Goal: Information Seeking & Learning: Learn about a topic

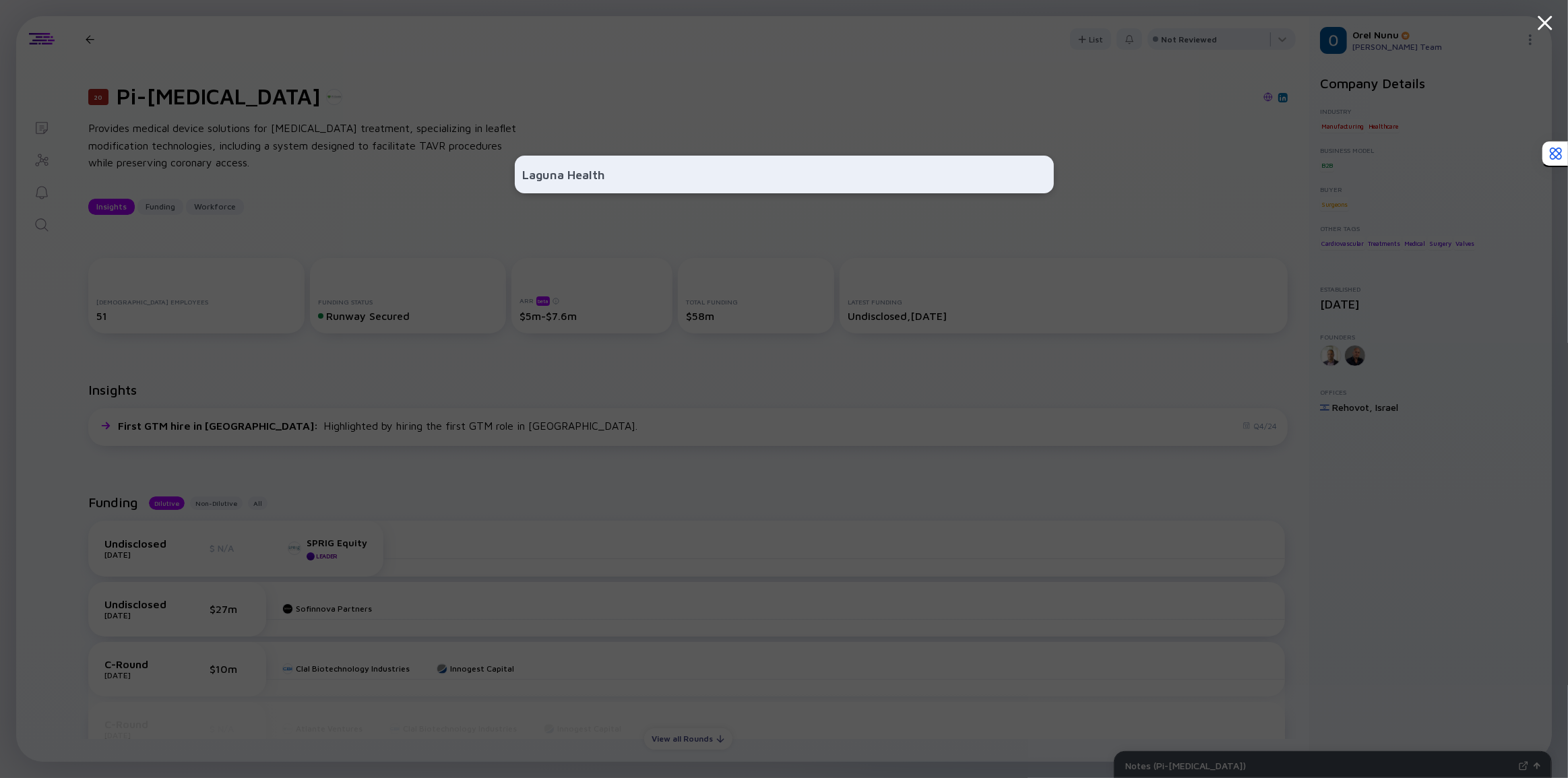
type input "Laguna Health"
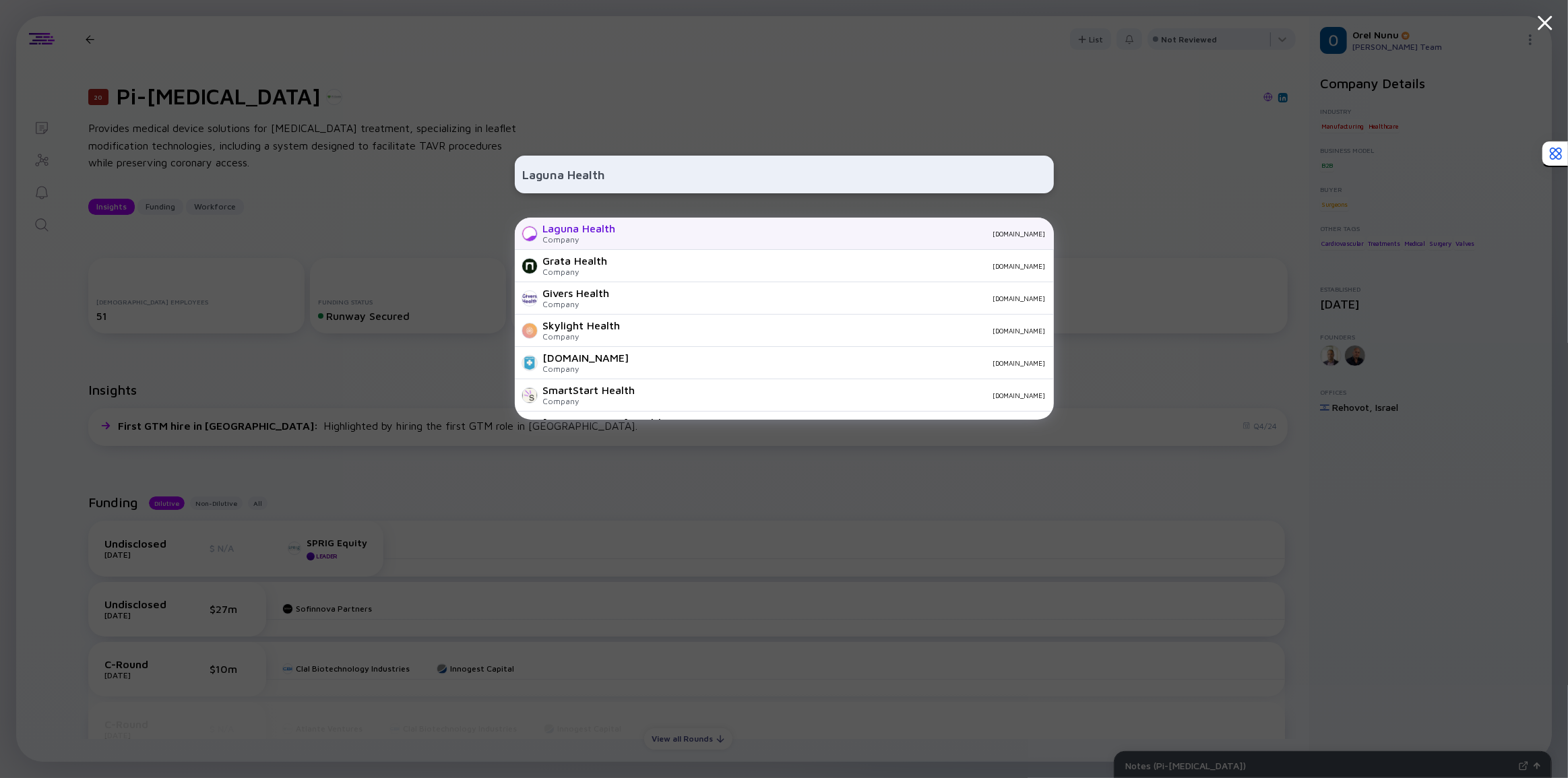
click at [639, 243] on div "Laguna Health Company [DOMAIN_NAME]" at bounding box center [784, 233] width 539 height 32
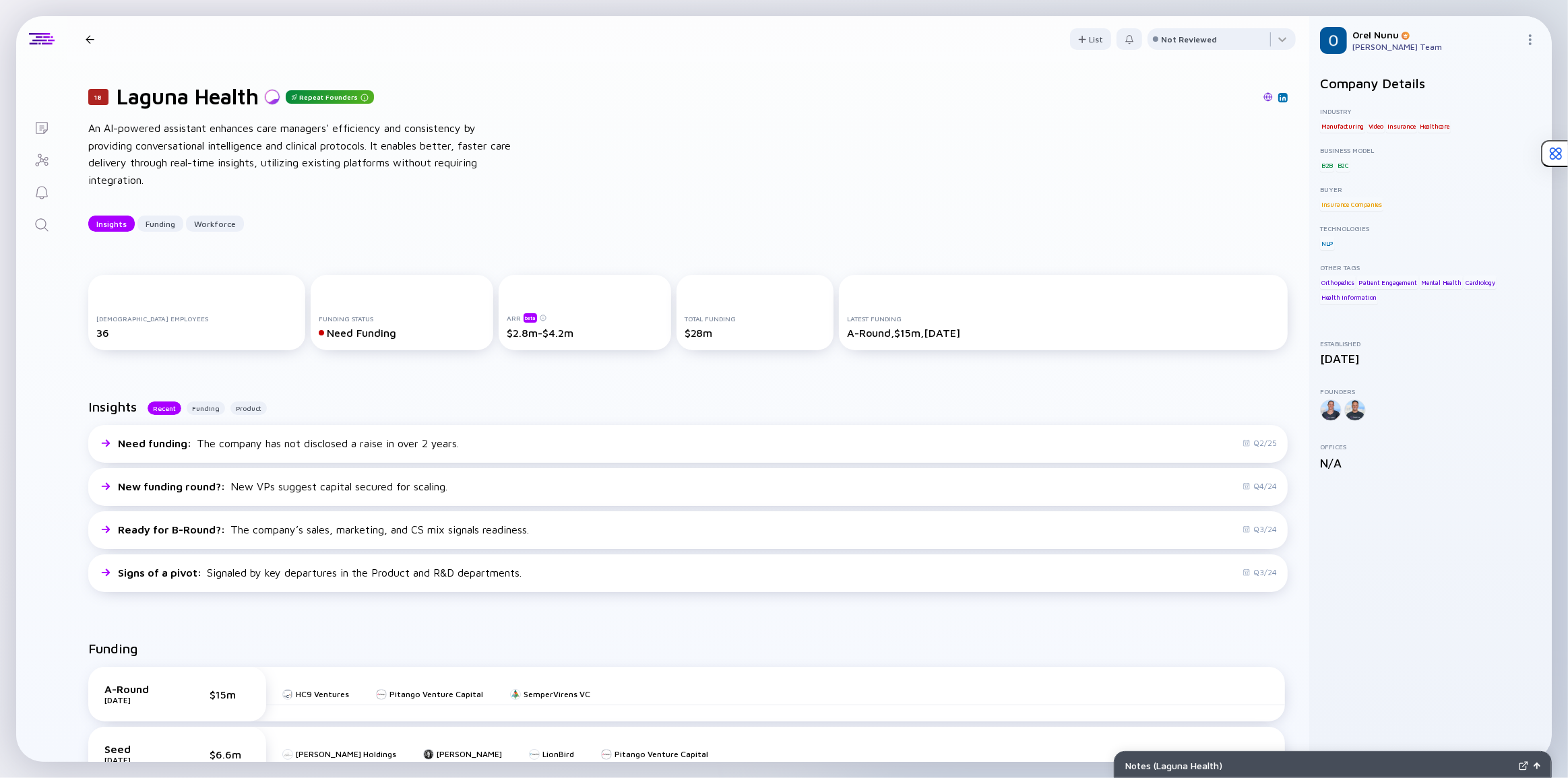
click at [636, 242] on div "18 Laguna Health Repeat Founders An AI-powered assistant enhances care managers…" at bounding box center [688, 157] width 1242 height 191
click at [35, 228] on icon "Search" at bounding box center [42, 225] width 16 height 16
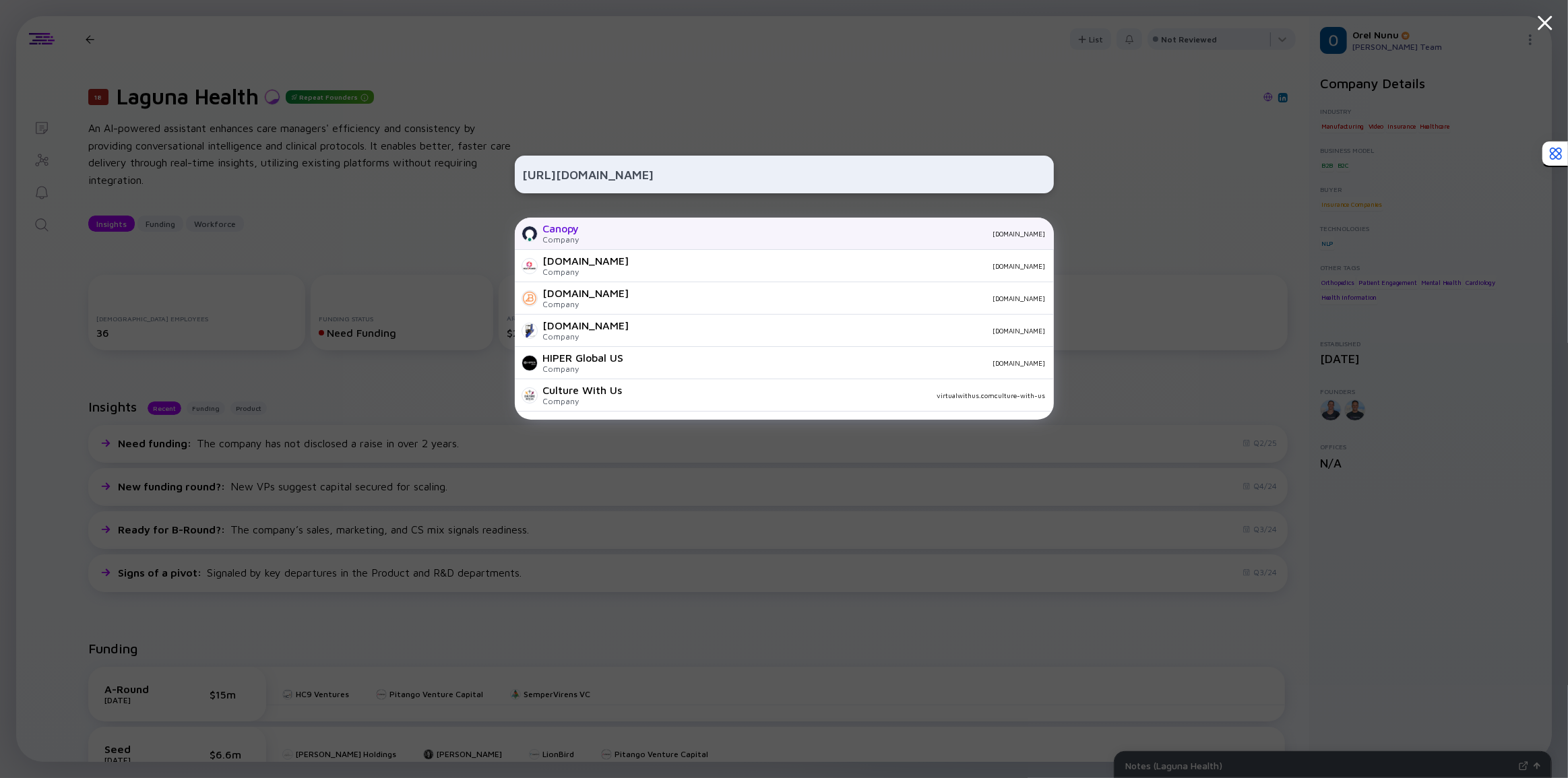
type input "[URL][DOMAIN_NAME]"
click at [642, 238] on div "Canopy Company [DOMAIN_NAME]" at bounding box center [784, 233] width 539 height 32
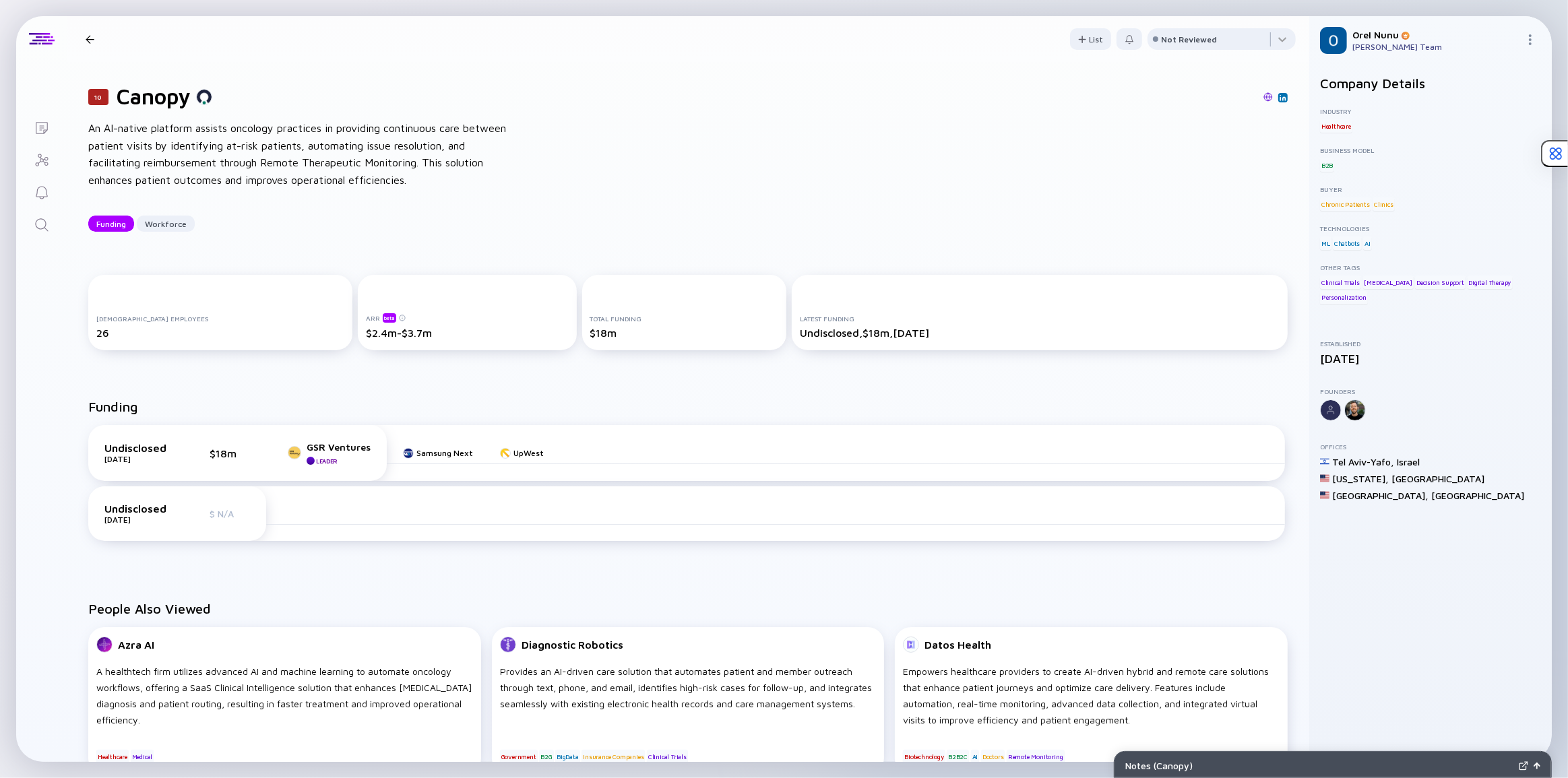
click at [501, 223] on div "Funding Workforce" at bounding box center [688, 223] width 1199 height 16
